Goal: Task Accomplishment & Management: Use online tool/utility

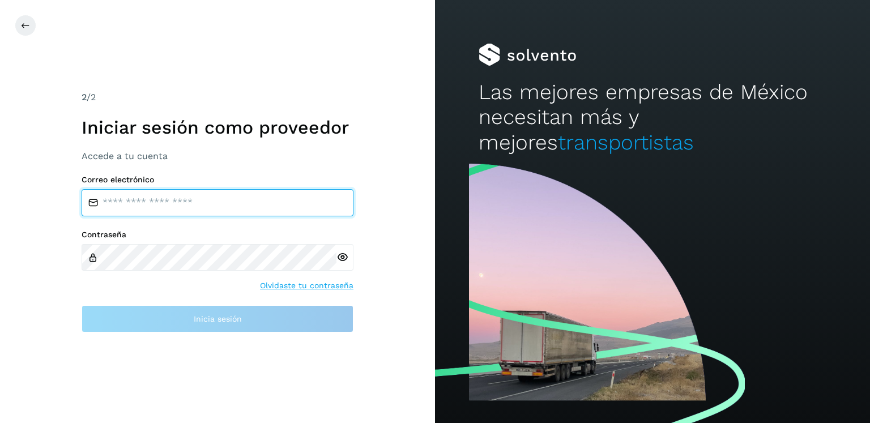
click at [191, 210] on input "email" at bounding box center [218, 202] width 272 height 27
type input "**********"
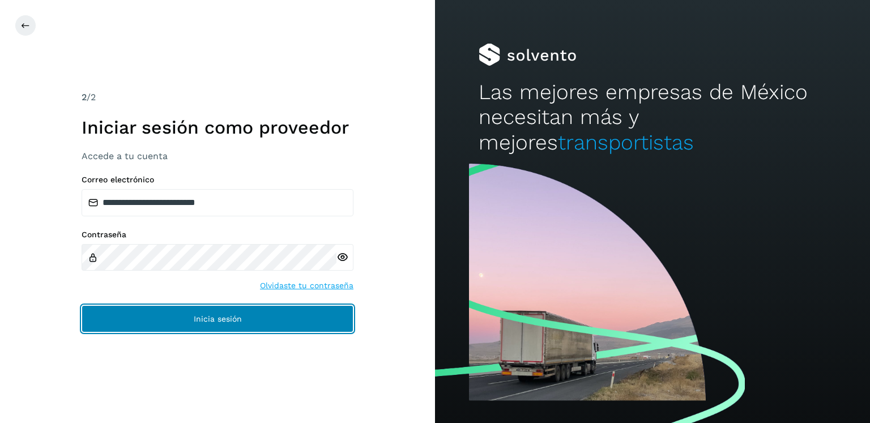
click at [257, 318] on button "Inicia sesión" at bounding box center [218, 318] width 272 height 27
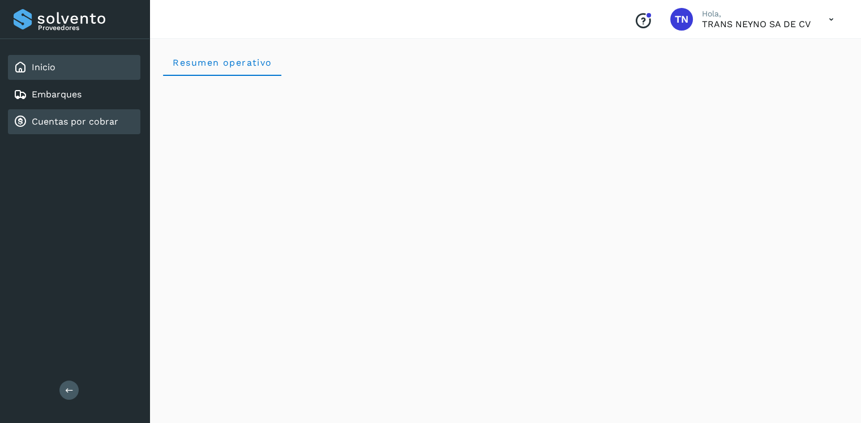
click at [65, 118] on link "Cuentas por cobrar" at bounding box center [75, 121] width 87 height 11
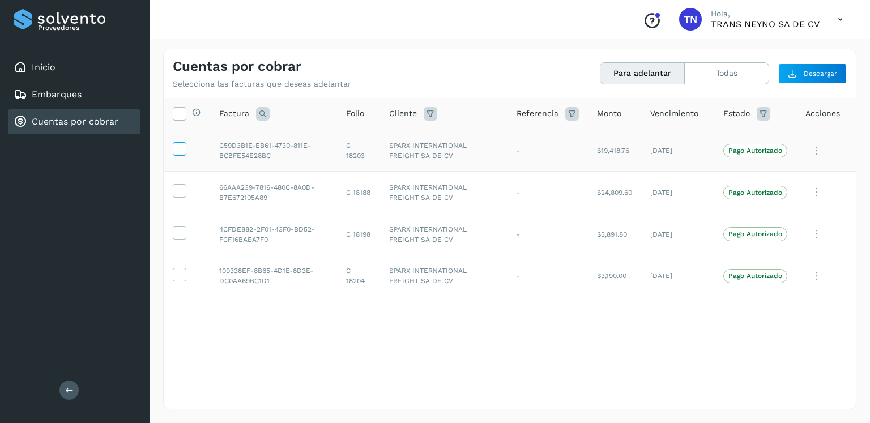
click at [175, 154] on icon at bounding box center [179, 148] width 12 height 12
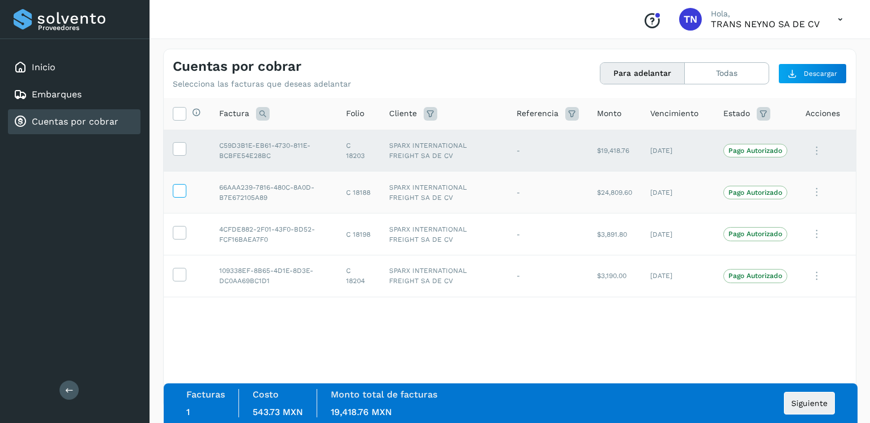
click at [178, 195] on icon at bounding box center [179, 190] width 12 height 12
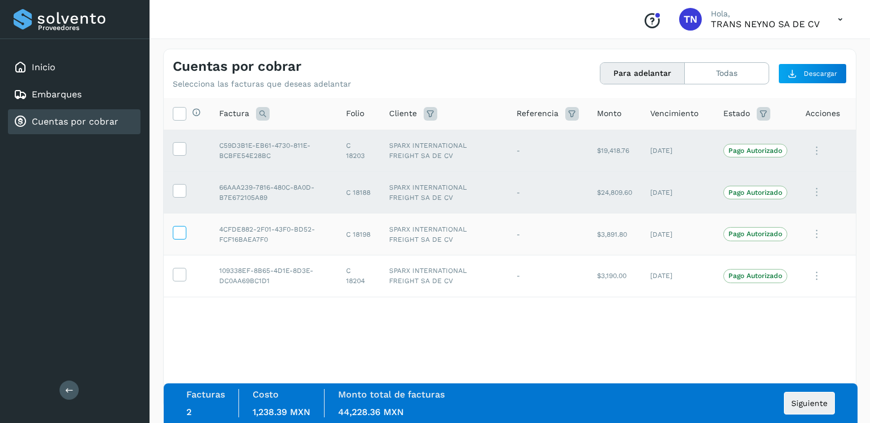
click at [180, 234] on icon at bounding box center [179, 232] width 12 height 12
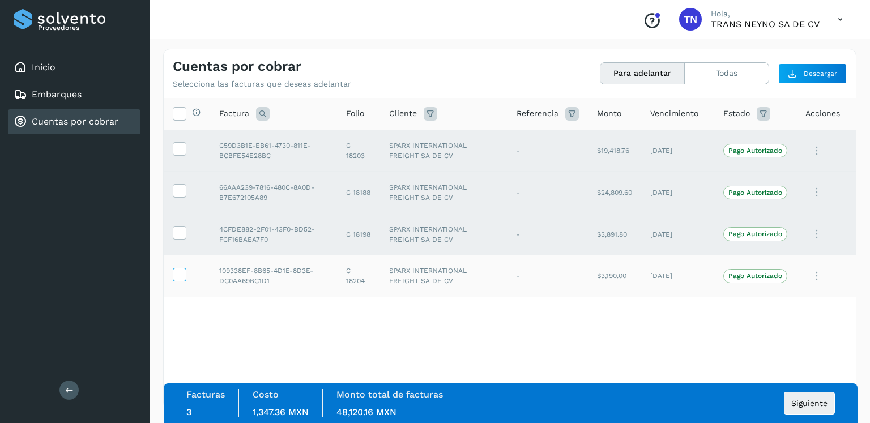
click at [181, 278] on icon at bounding box center [179, 274] width 12 height 12
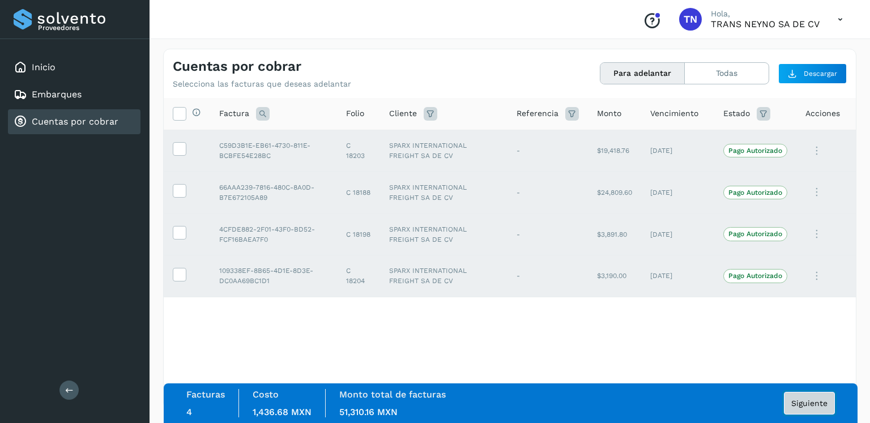
click at [817, 400] on span "Siguiente" at bounding box center [809, 403] width 36 height 8
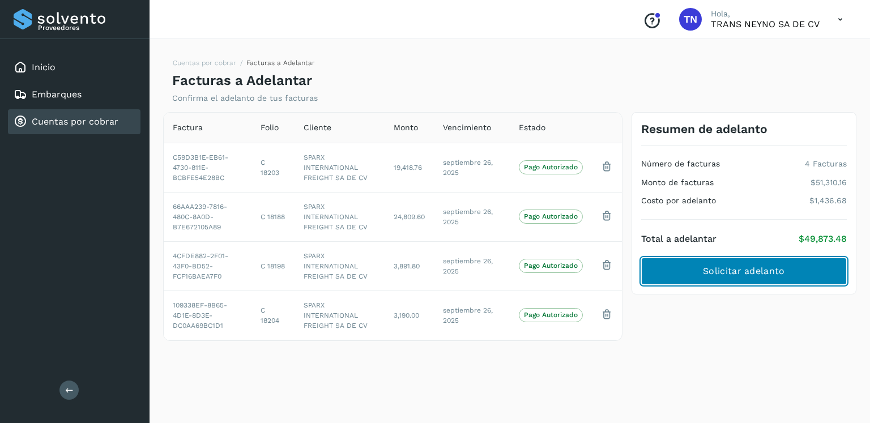
click at [752, 270] on span "Solicitar adelanto" at bounding box center [744, 271] width 82 height 12
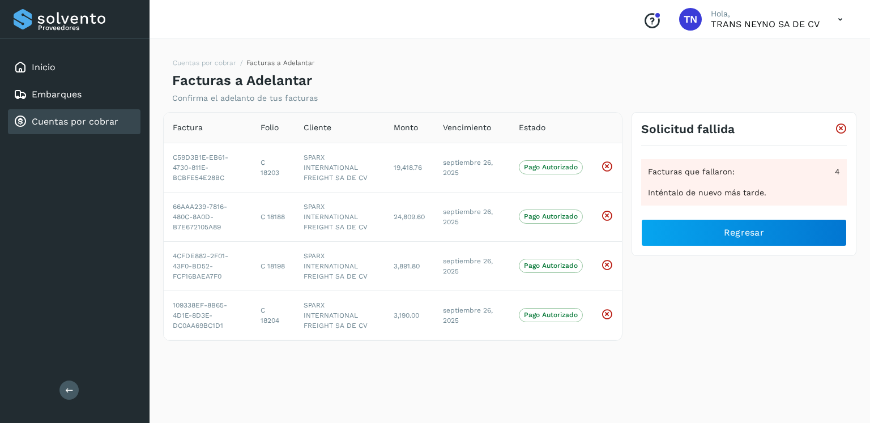
click at [70, 390] on icon at bounding box center [69, 390] width 8 height 8
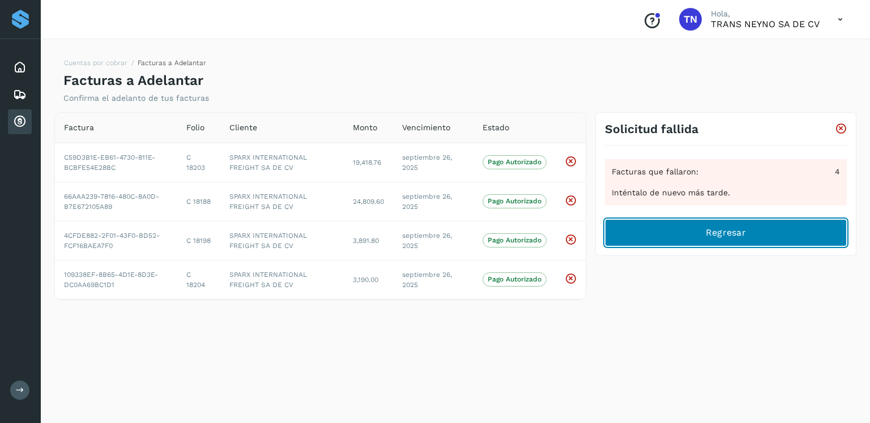
click at [674, 231] on button "Regresar" at bounding box center [726, 232] width 242 height 27
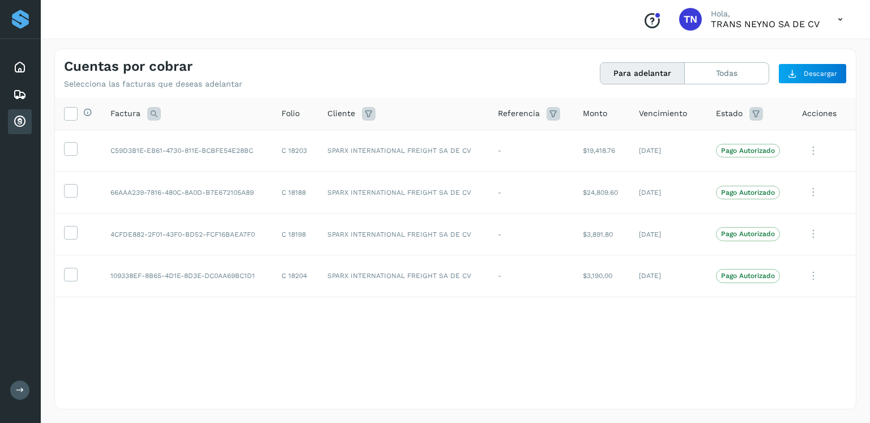
click at [16, 393] on icon at bounding box center [20, 390] width 8 height 8
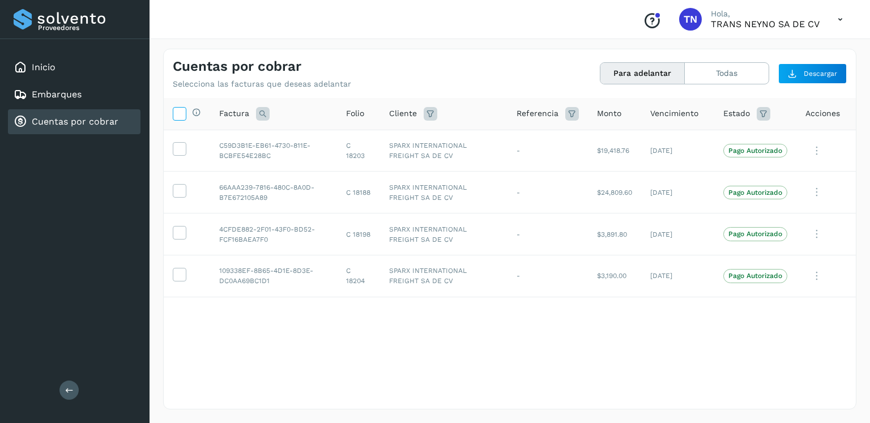
click at [178, 118] on icon at bounding box center [179, 113] width 12 height 12
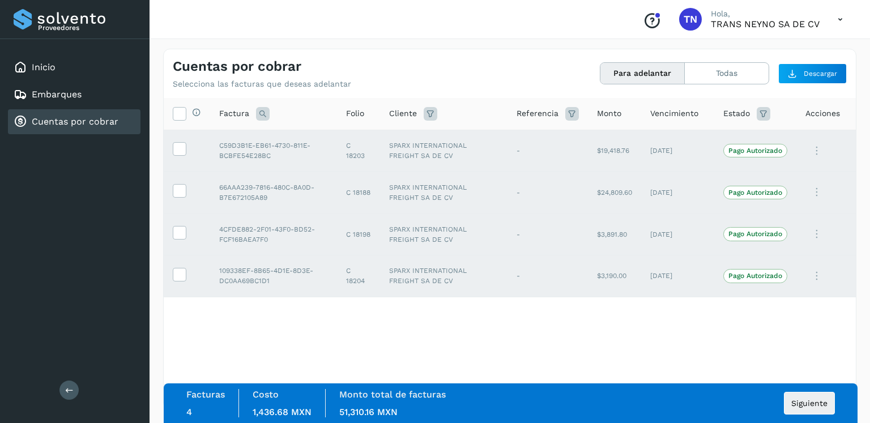
click at [752, 152] on p "Pago Autorizado" at bounding box center [755, 151] width 54 height 8
click at [750, 149] on p "Pago Autorizado" at bounding box center [755, 151] width 54 height 8
click at [806, 401] on span "Siguiente" at bounding box center [809, 403] width 36 height 8
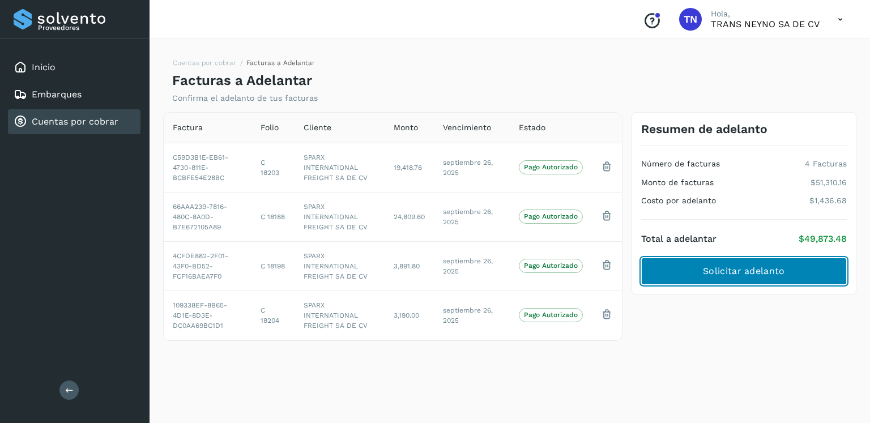
click at [763, 277] on span "Solicitar adelanto" at bounding box center [744, 271] width 82 height 12
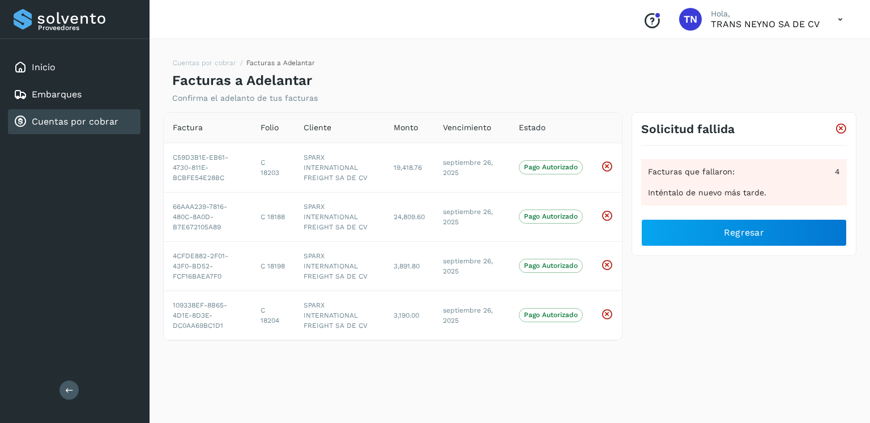
click at [839, 128] on icon at bounding box center [841, 129] width 12 height 12
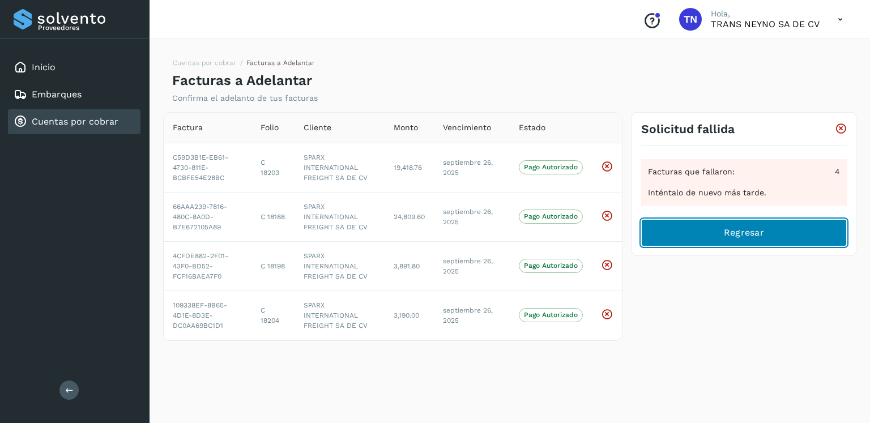
click at [715, 226] on button "Regresar" at bounding box center [744, 232] width 206 height 27
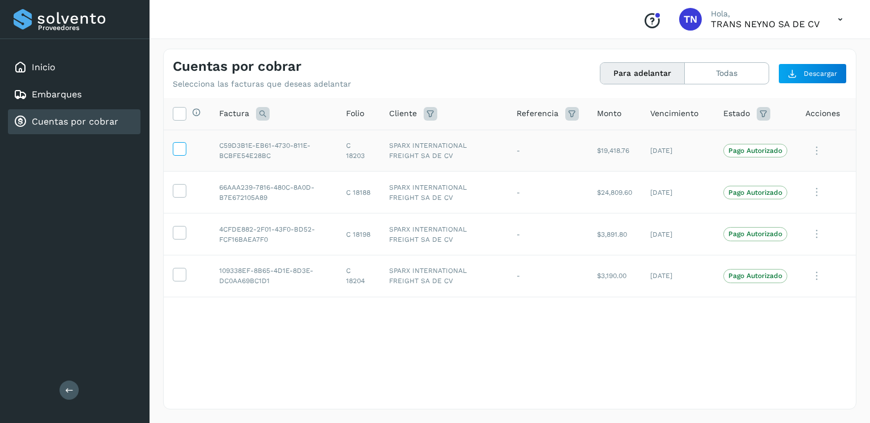
click at [183, 152] on icon at bounding box center [179, 148] width 12 height 12
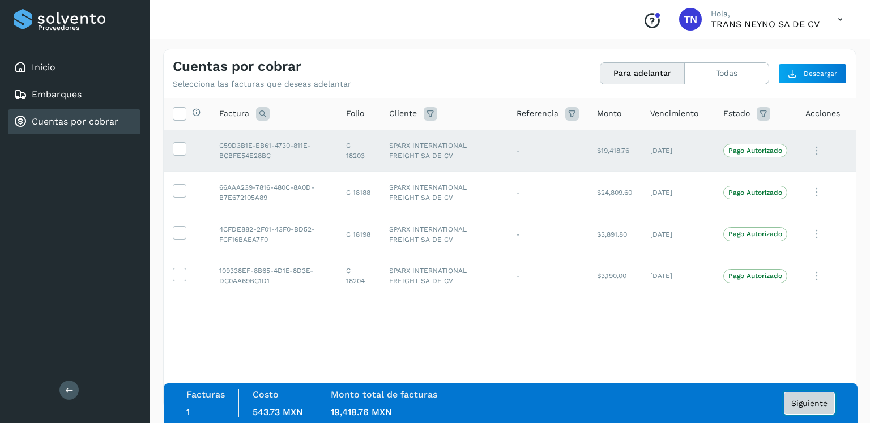
click at [811, 401] on span "Siguiente" at bounding box center [809, 403] width 36 height 8
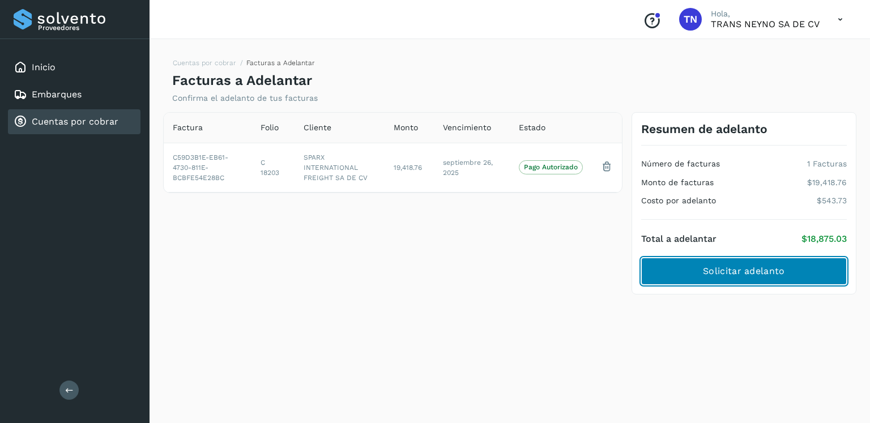
click at [745, 270] on span "Solicitar adelanto" at bounding box center [744, 271] width 82 height 12
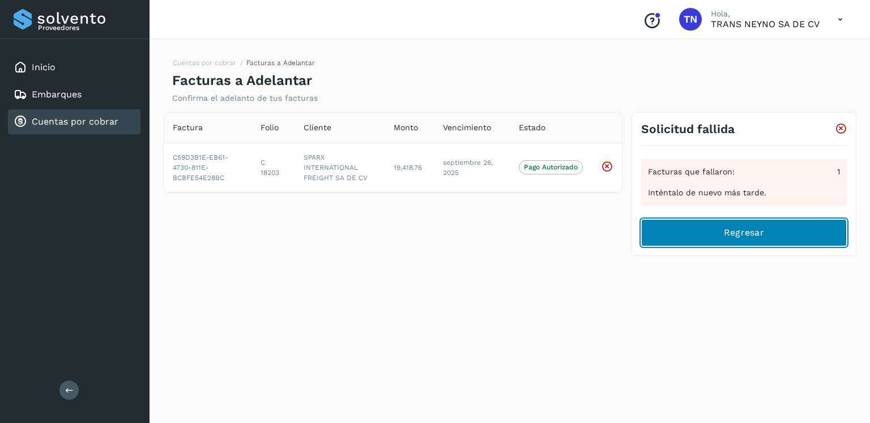
click at [748, 236] on span "Regresar" at bounding box center [744, 232] width 40 height 12
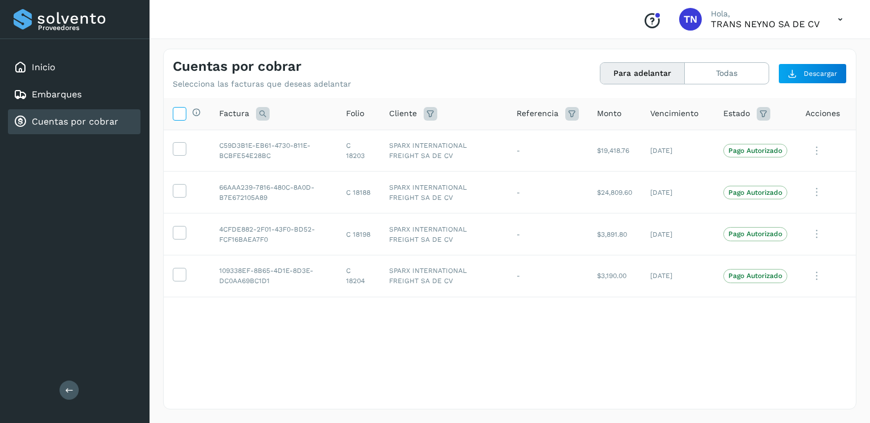
click at [182, 114] on icon at bounding box center [179, 113] width 12 height 12
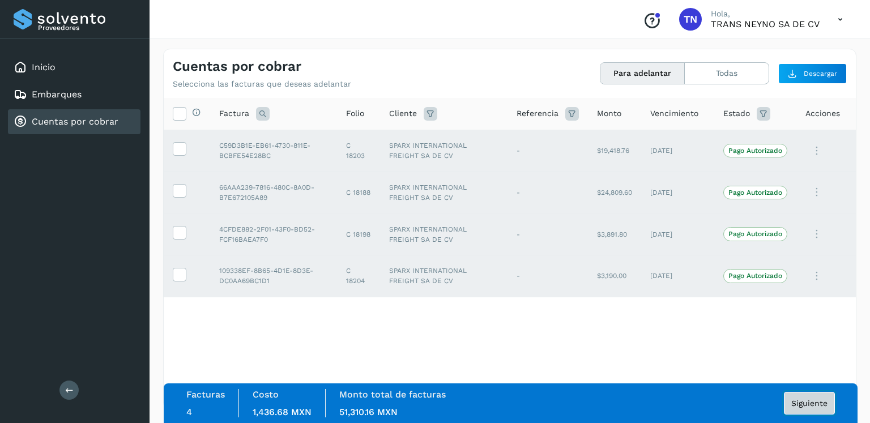
click at [805, 404] on span "Siguiente" at bounding box center [809, 403] width 36 height 8
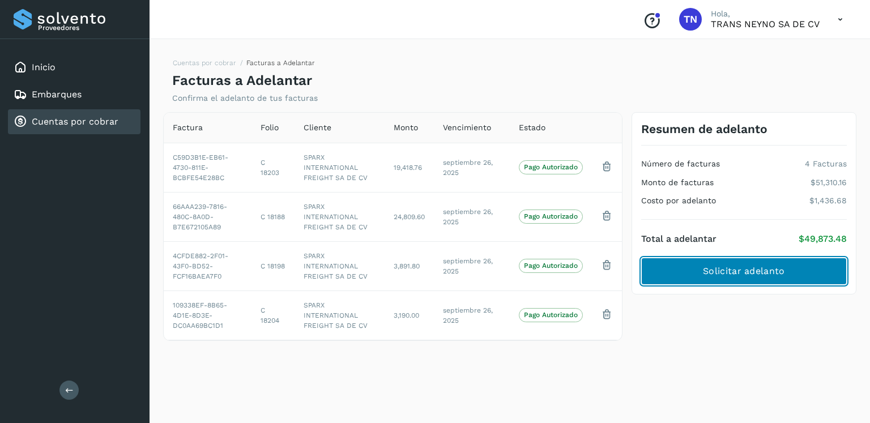
click at [711, 273] on span "Solicitar adelanto" at bounding box center [744, 271] width 82 height 12
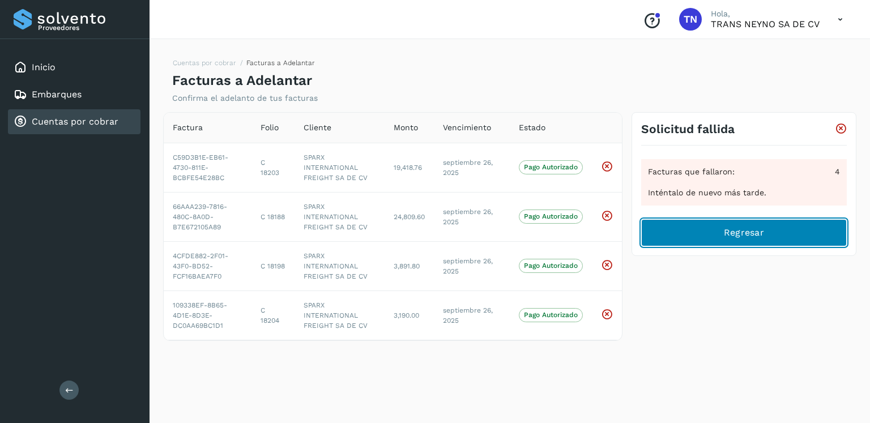
click at [732, 223] on button "Regresar" at bounding box center [744, 232] width 206 height 27
